Goal: Information Seeking & Learning: Learn about a topic

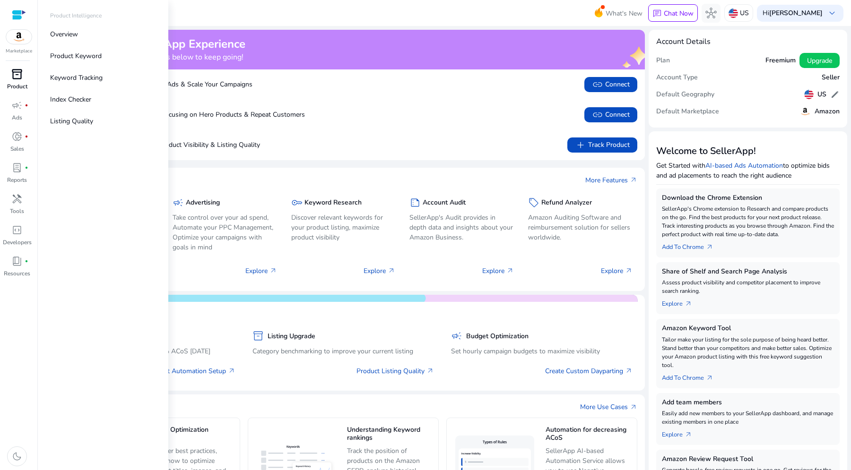
click at [15, 74] on span "inventory_2" at bounding box center [16, 74] width 11 height 11
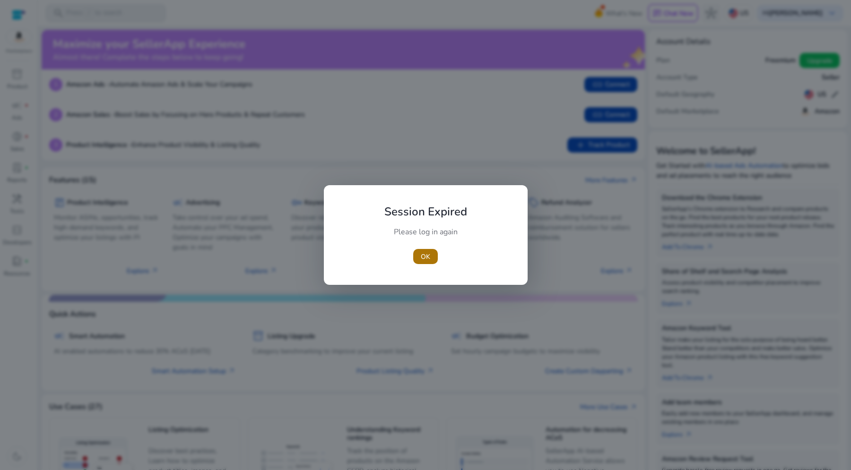
click at [432, 255] on span "button" at bounding box center [425, 256] width 25 height 23
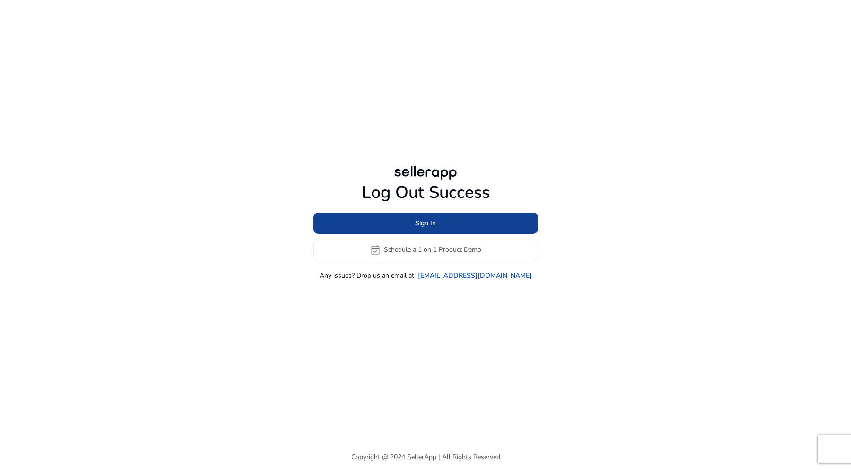
click at [448, 220] on span at bounding box center [425, 223] width 225 height 23
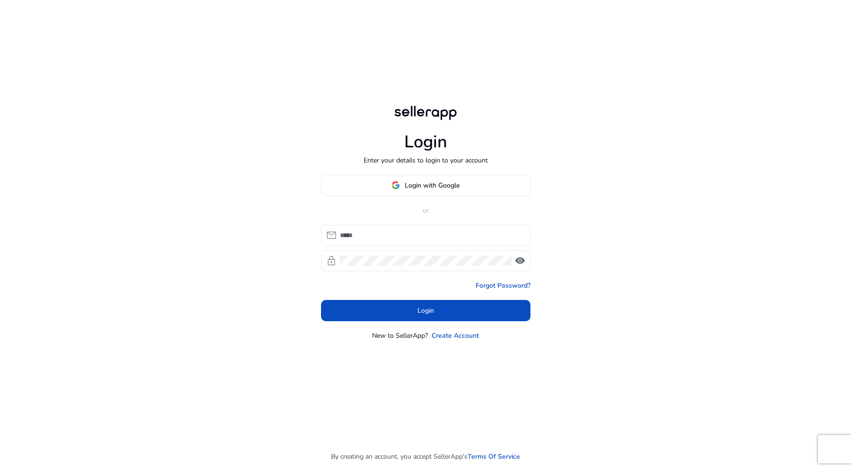
type input "**********"
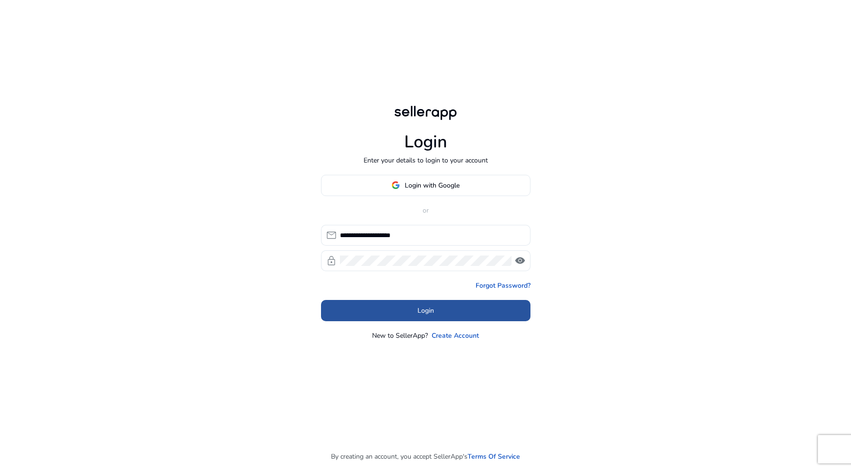
click at [458, 310] on span at bounding box center [425, 310] width 209 height 23
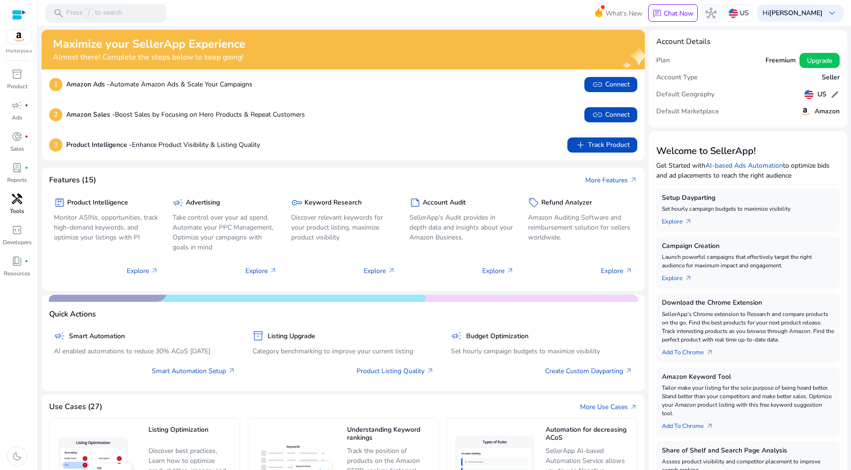
click at [19, 202] on span "handyman" at bounding box center [16, 198] width 11 height 11
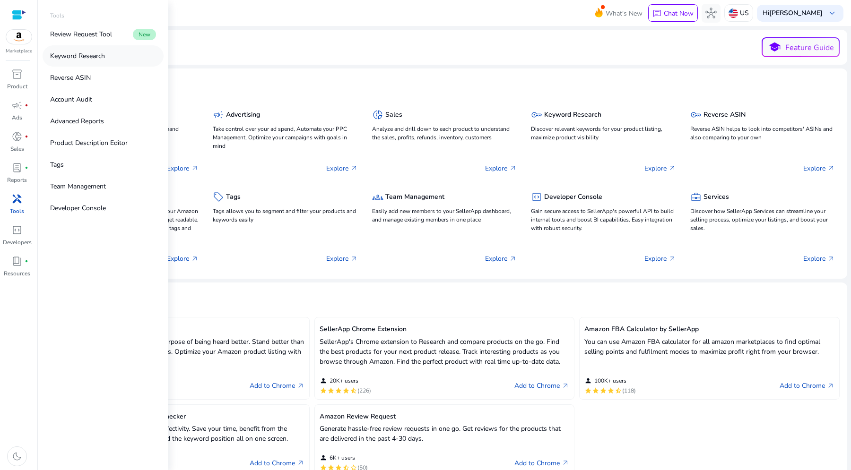
click at [99, 57] on p "Keyword Research" at bounding box center [77, 56] width 55 height 10
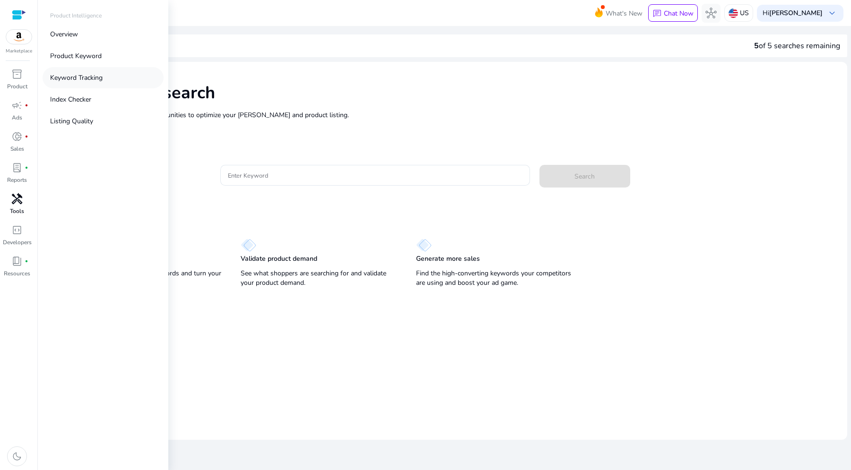
click at [80, 75] on p "Keyword Tracking" at bounding box center [76, 78] width 52 height 10
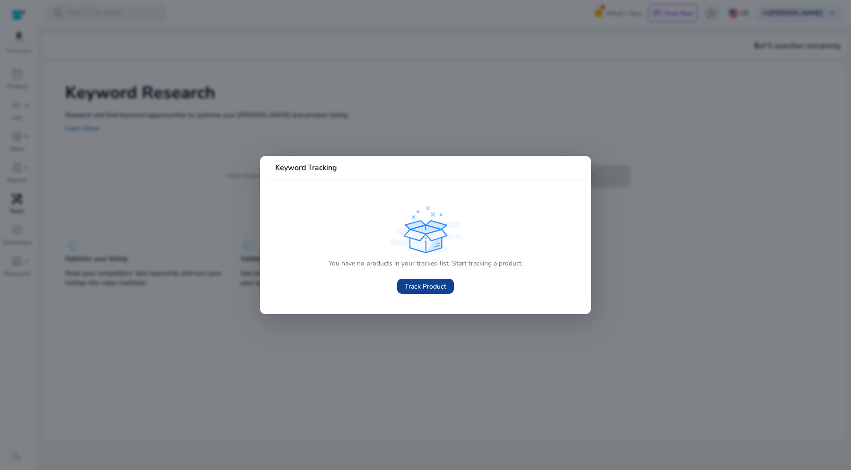
click at [424, 287] on span "Track Product" at bounding box center [426, 287] width 42 height 10
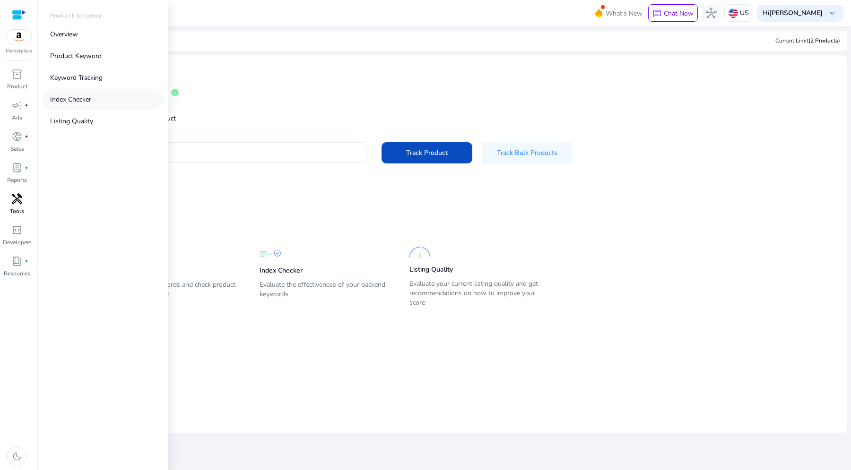
click at [74, 99] on p "Index Checker" at bounding box center [70, 100] width 41 height 10
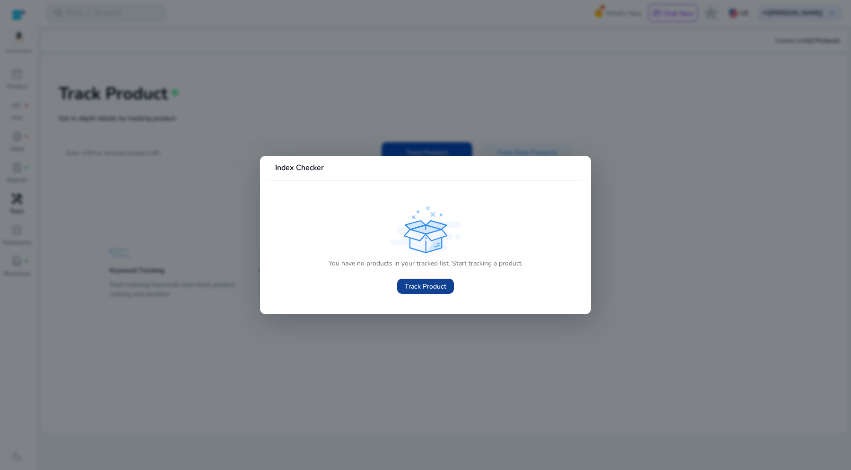
click at [429, 281] on span at bounding box center [425, 286] width 57 height 23
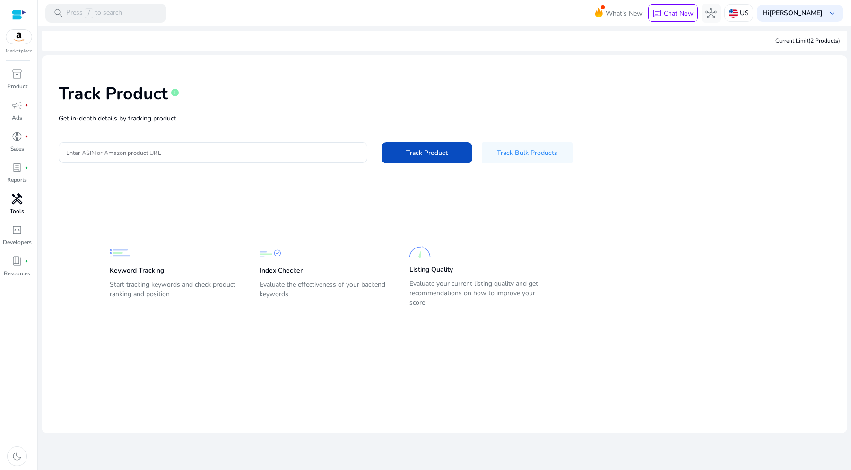
click at [15, 191] on div "handyman" at bounding box center [17, 198] width 26 height 15
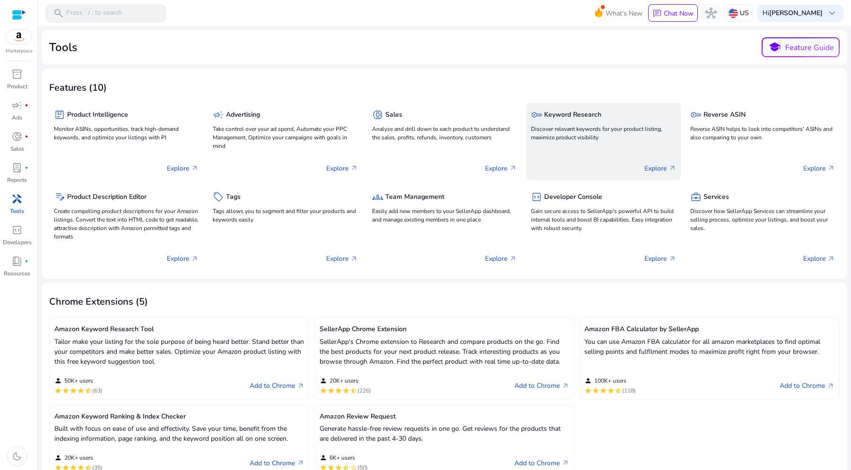
click at [591, 113] on h5 "Keyword Research" at bounding box center [572, 115] width 57 height 8
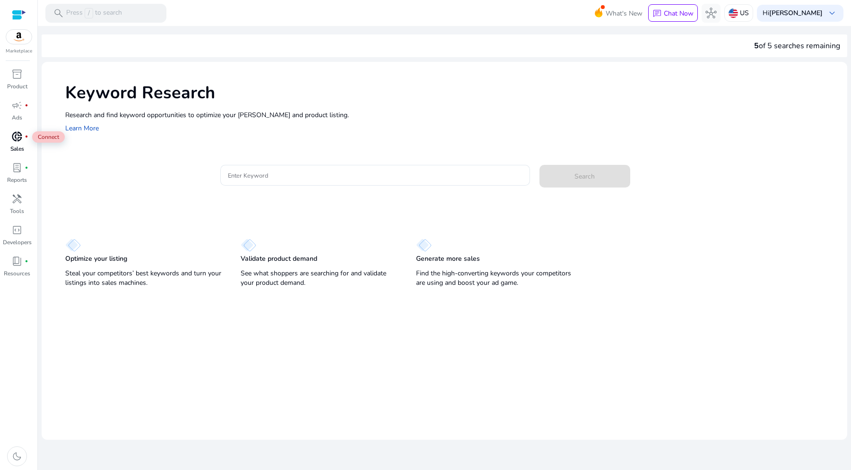
click at [17, 140] on span "donut_small" at bounding box center [16, 136] width 11 height 11
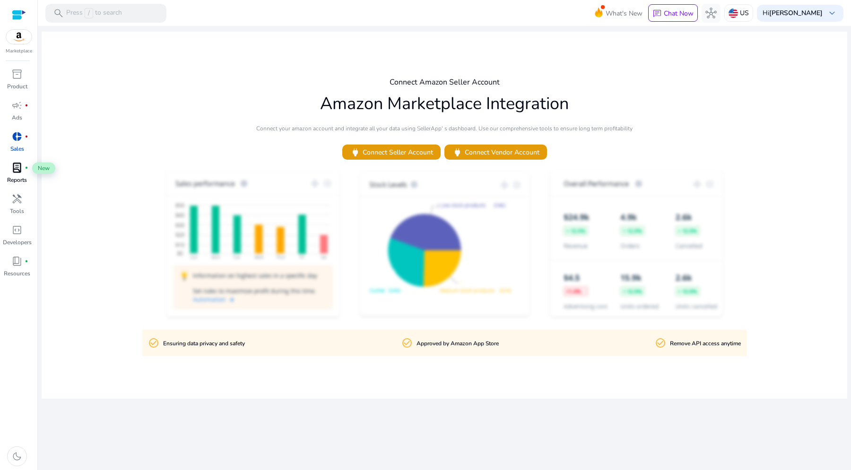
click at [11, 165] on span "lab_profile" at bounding box center [16, 167] width 11 height 11
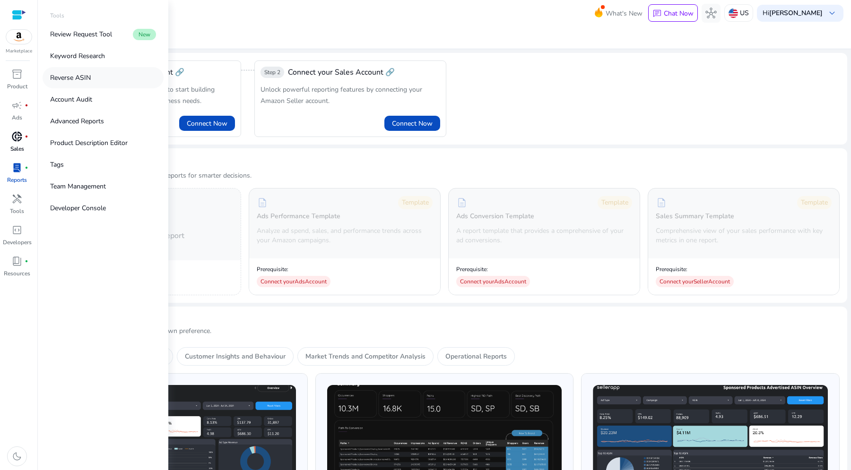
click at [72, 75] on p "Reverse ASIN" at bounding box center [70, 78] width 41 height 10
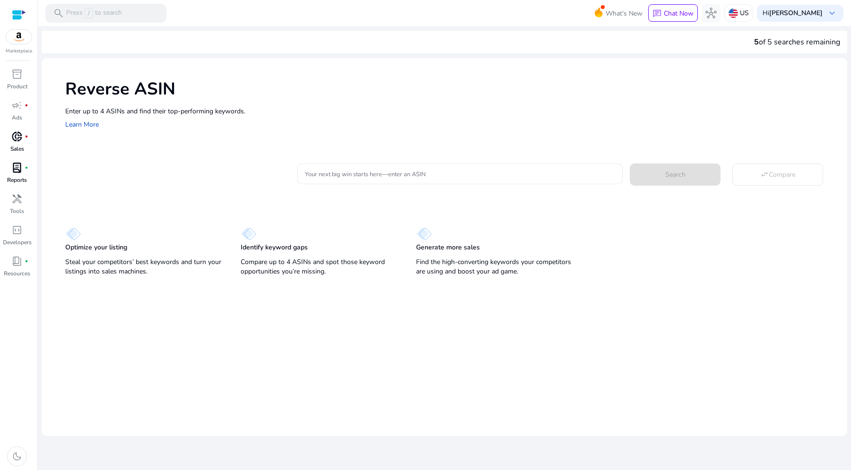
click at [406, 176] on input "Your next big win starts here—enter an ASIN" at bounding box center [460, 174] width 310 height 10
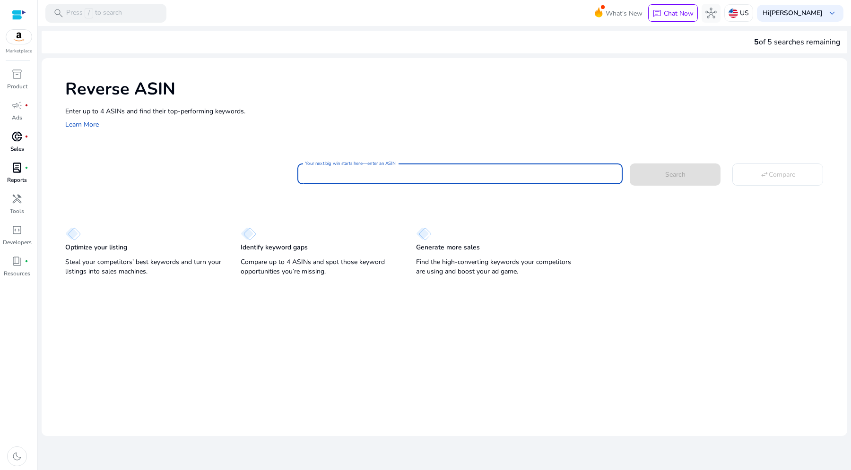
paste input "**********"
type input "**********"
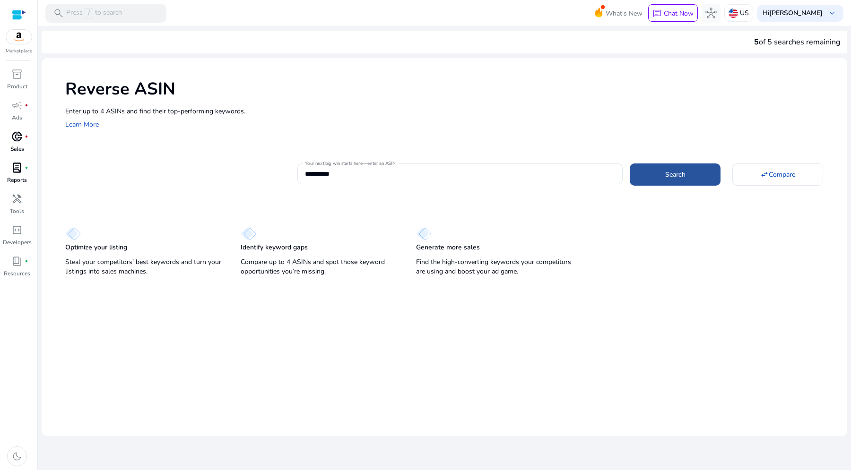
click at [660, 175] on span at bounding box center [675, 174] width 91 height 23
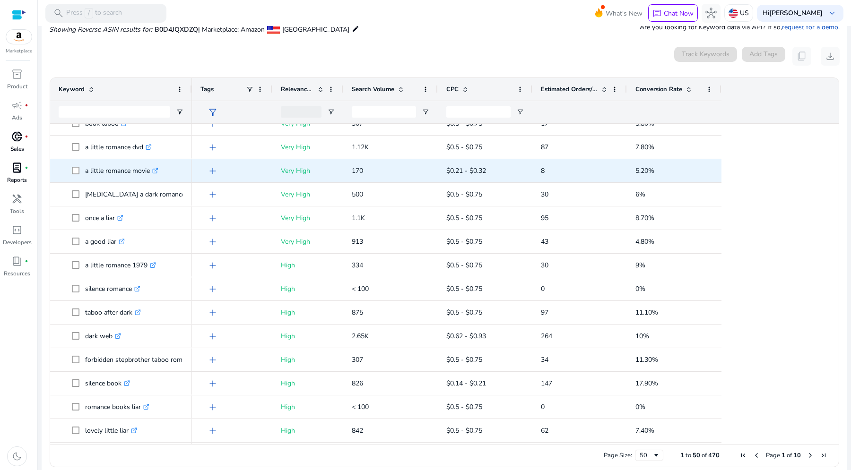
scroll to position [451, 0]
